Goal: Task Accomplishment & Management: Manage account settings

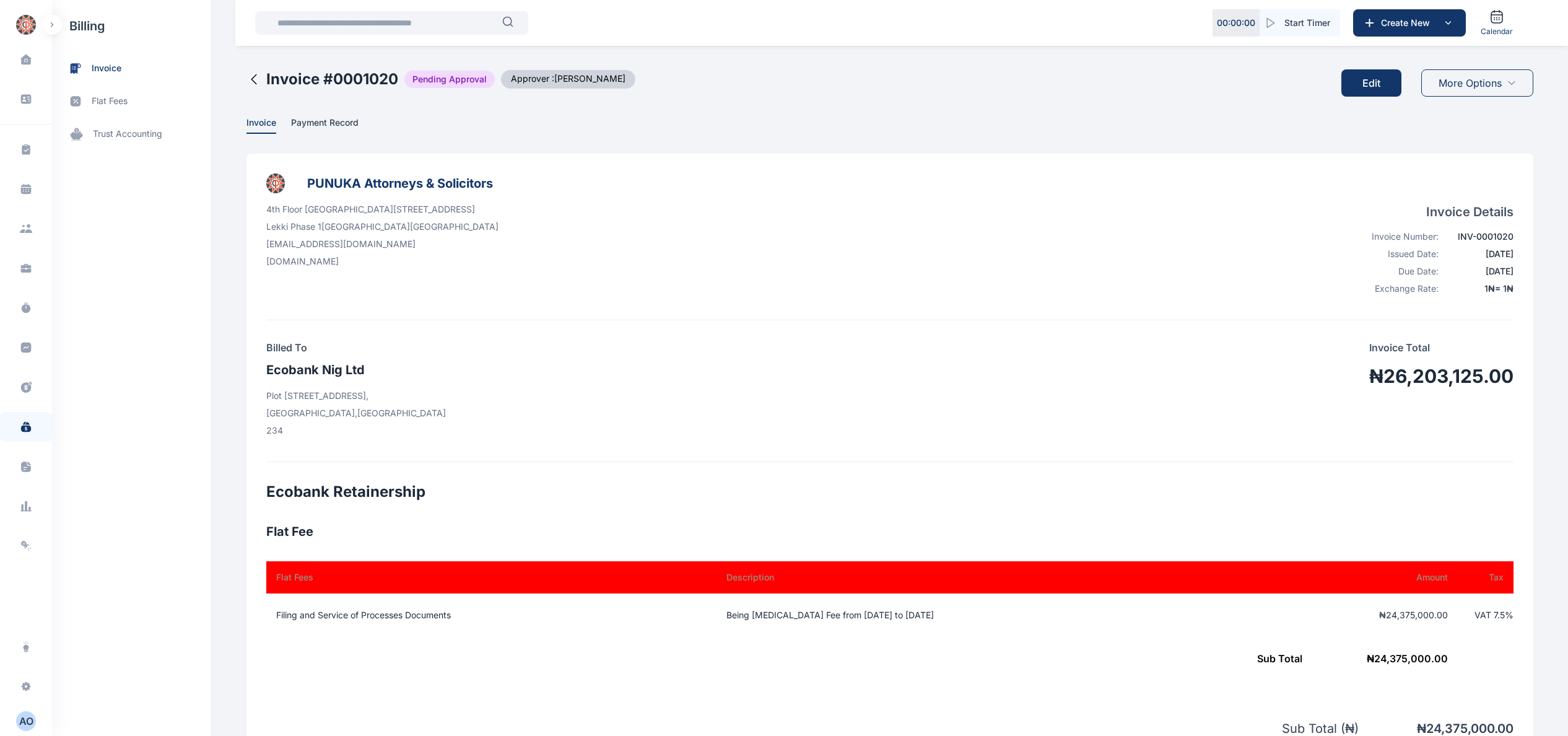
click at [1371, 77] on button "Edit" at bounding box center [1371, 83] width 60 height 27
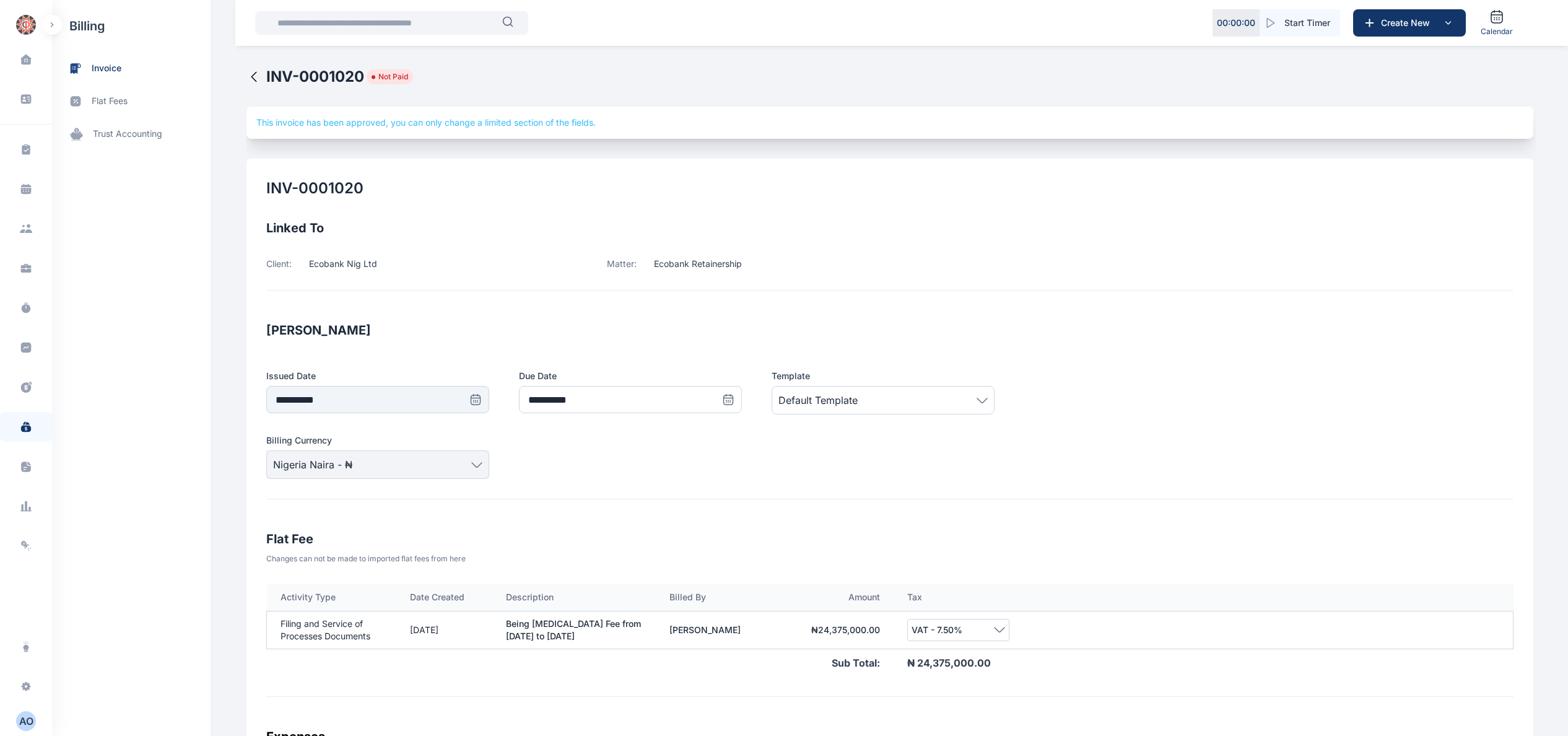
click at [246, 73] on icon at bounding box center [253, 76] width 15 height 15
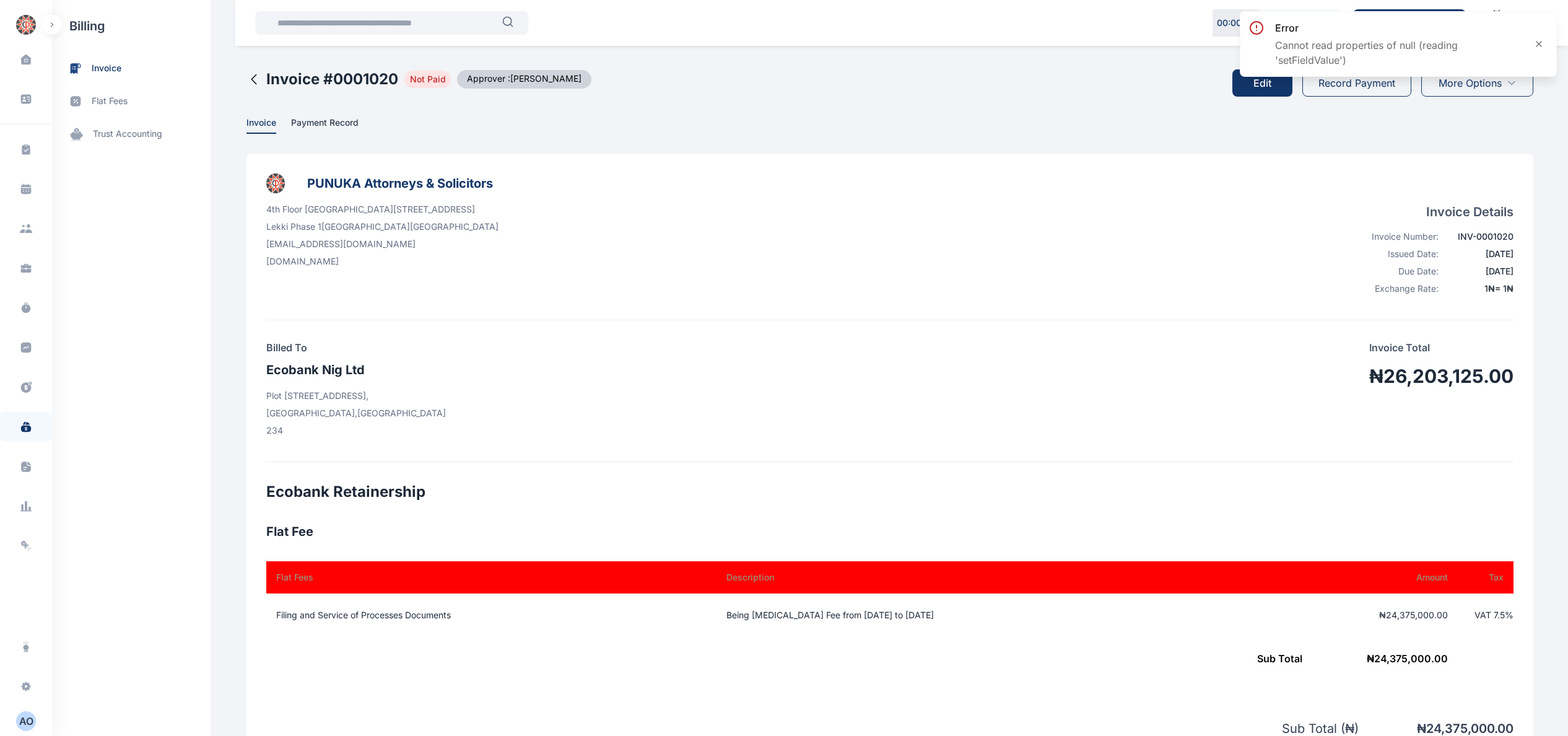
click at [1483, 144] on main "[PERSON_NAME] PUNUKA Attorneys & Solicitors Dashboard dashboard Conflict-Check …" at bounding box center [891, 637] width 1289 height 1273
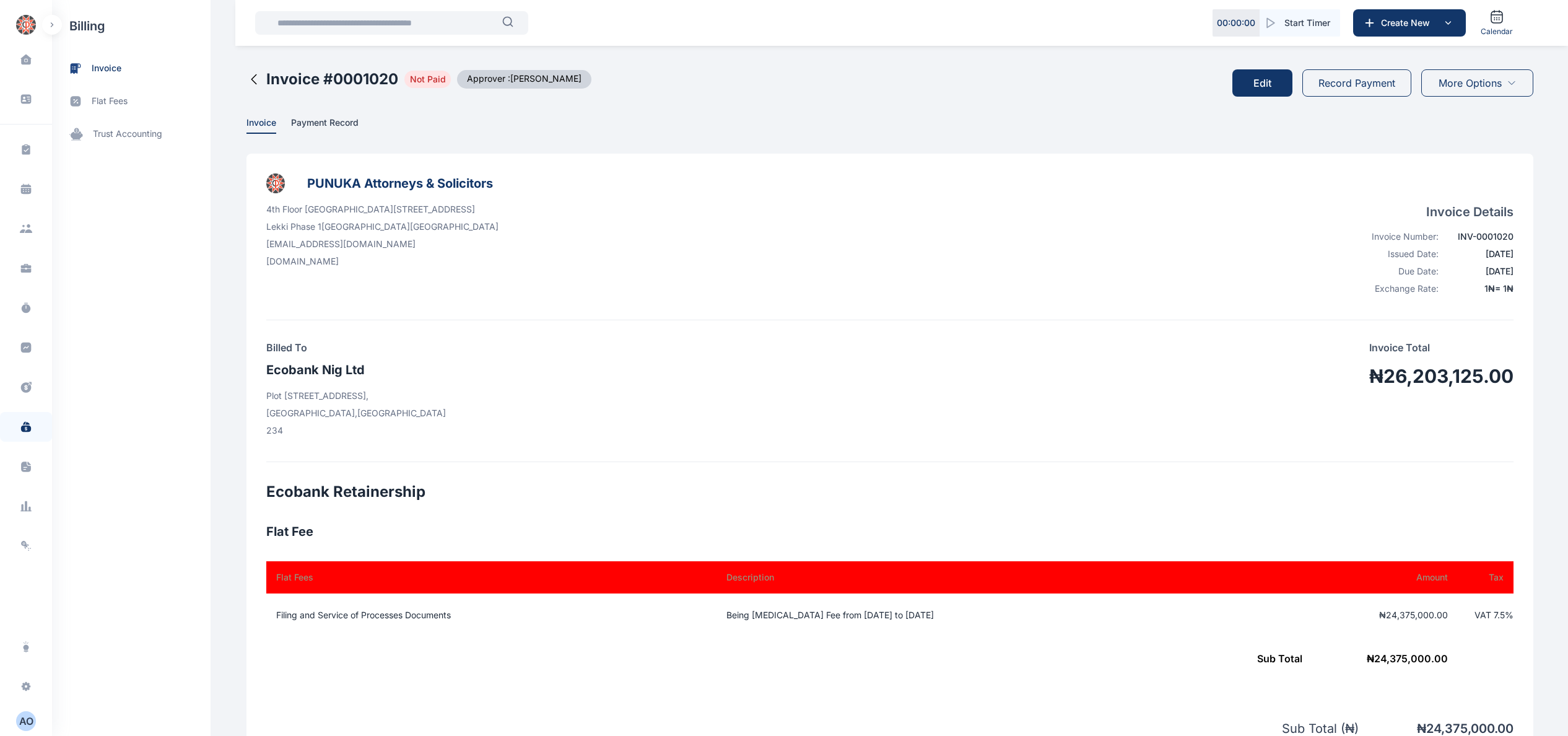
click at [1490, 77] on span "More Options" at bounding box center [1469, 83] width 63 height 15
click at [1499, 186] on span "Download PDF" at bounding box center [1474, 186] width 52 height 12
click at [153, 271] on div "billing invoice flat fees trust accounting" at bounding box center [131, 368] width 158 height 736
